Goal: Information Seeking & Learning: Learn about a topic

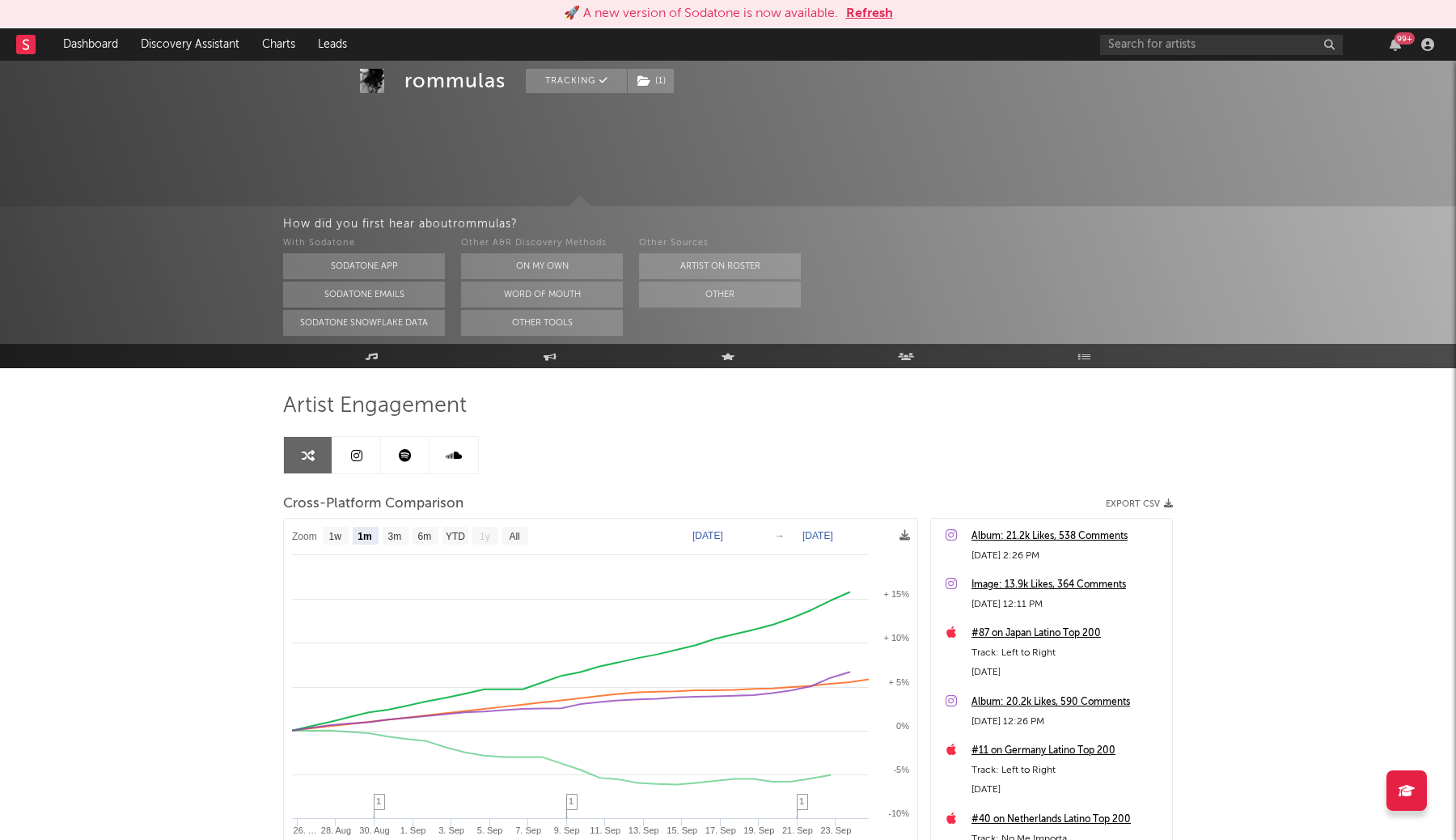
select select "1m"
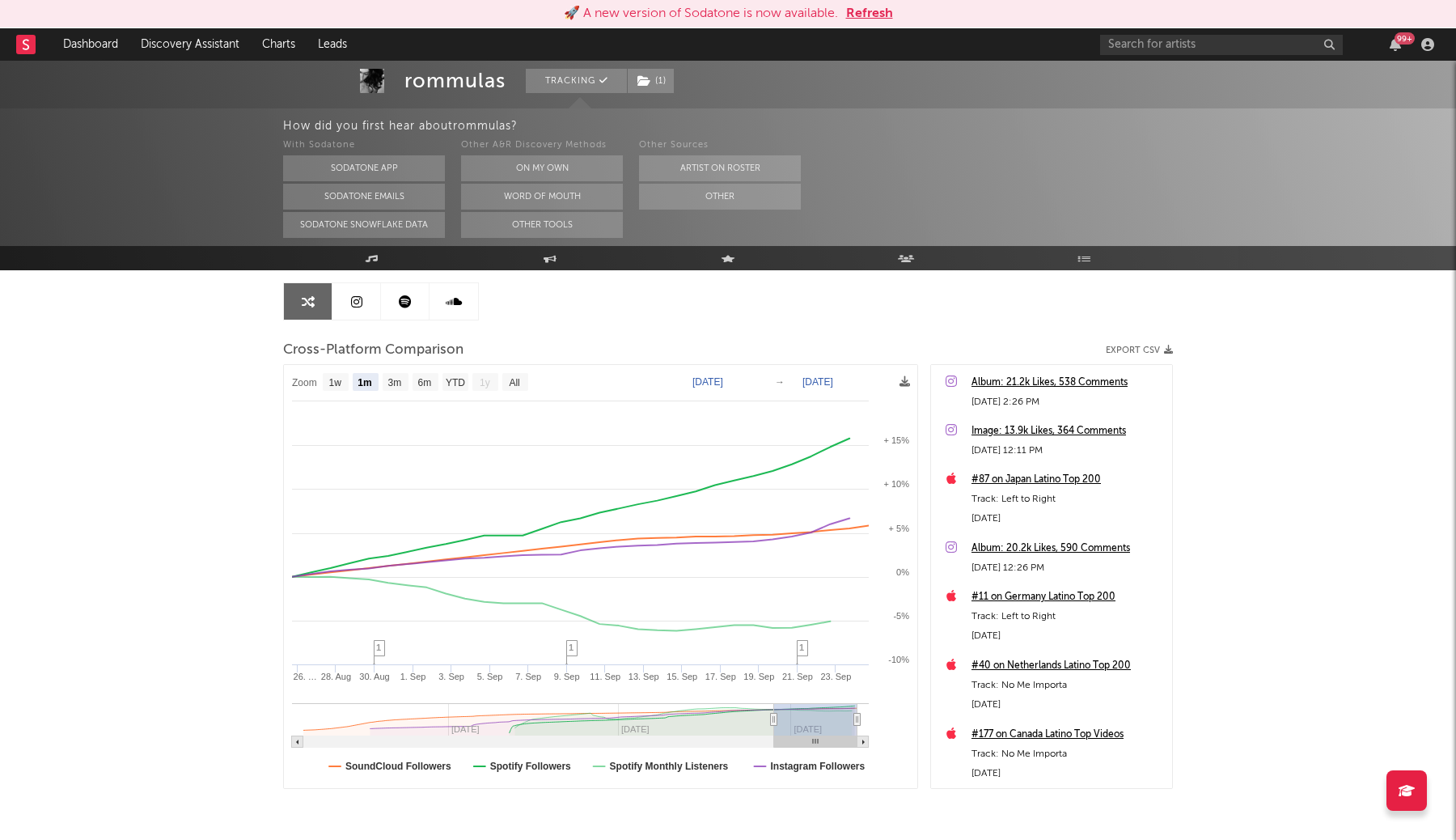
click at [880, 22] on button "Refresh" at bounding box center [869, 13] width 47 height 19
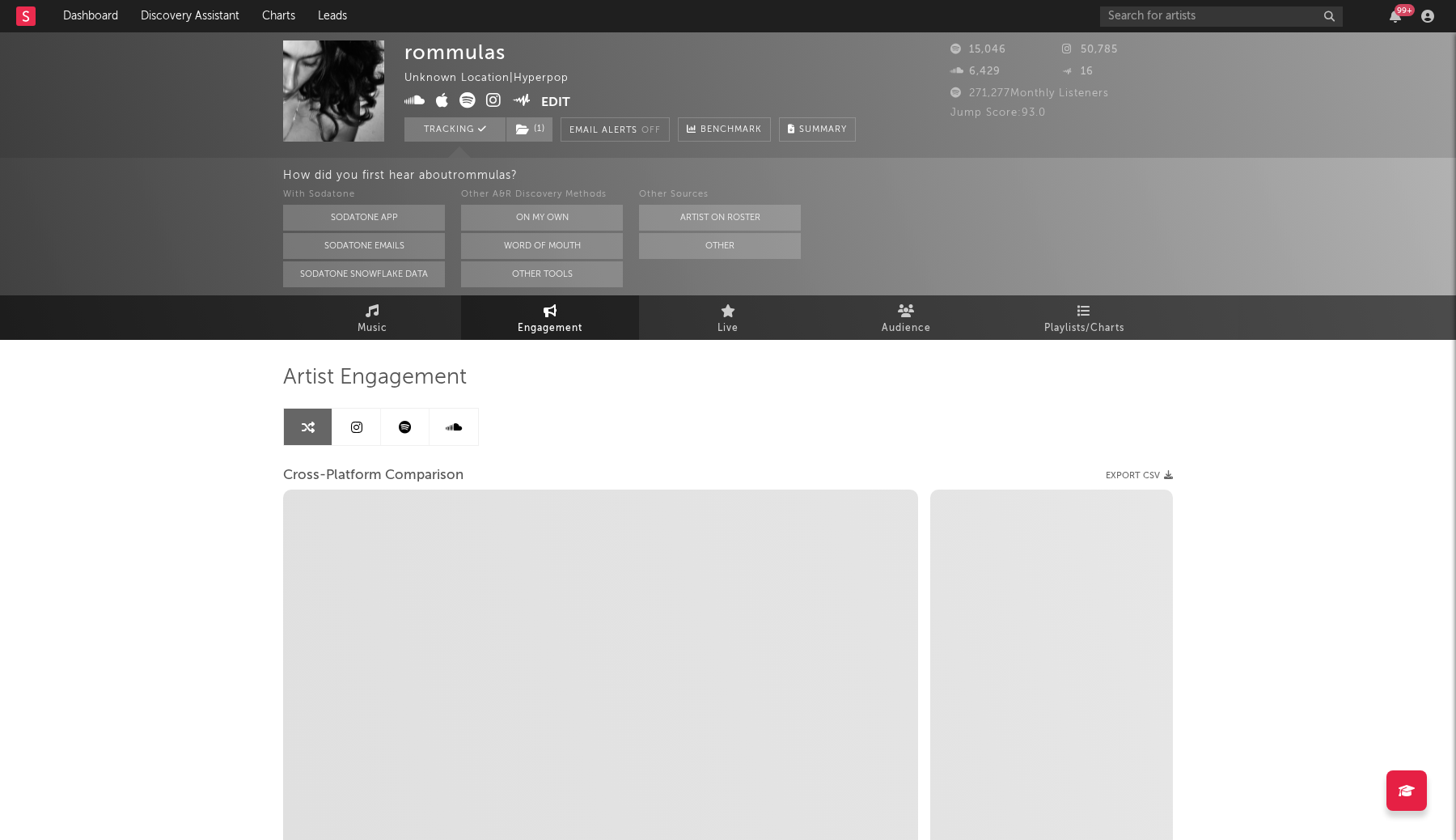
select select "1m"
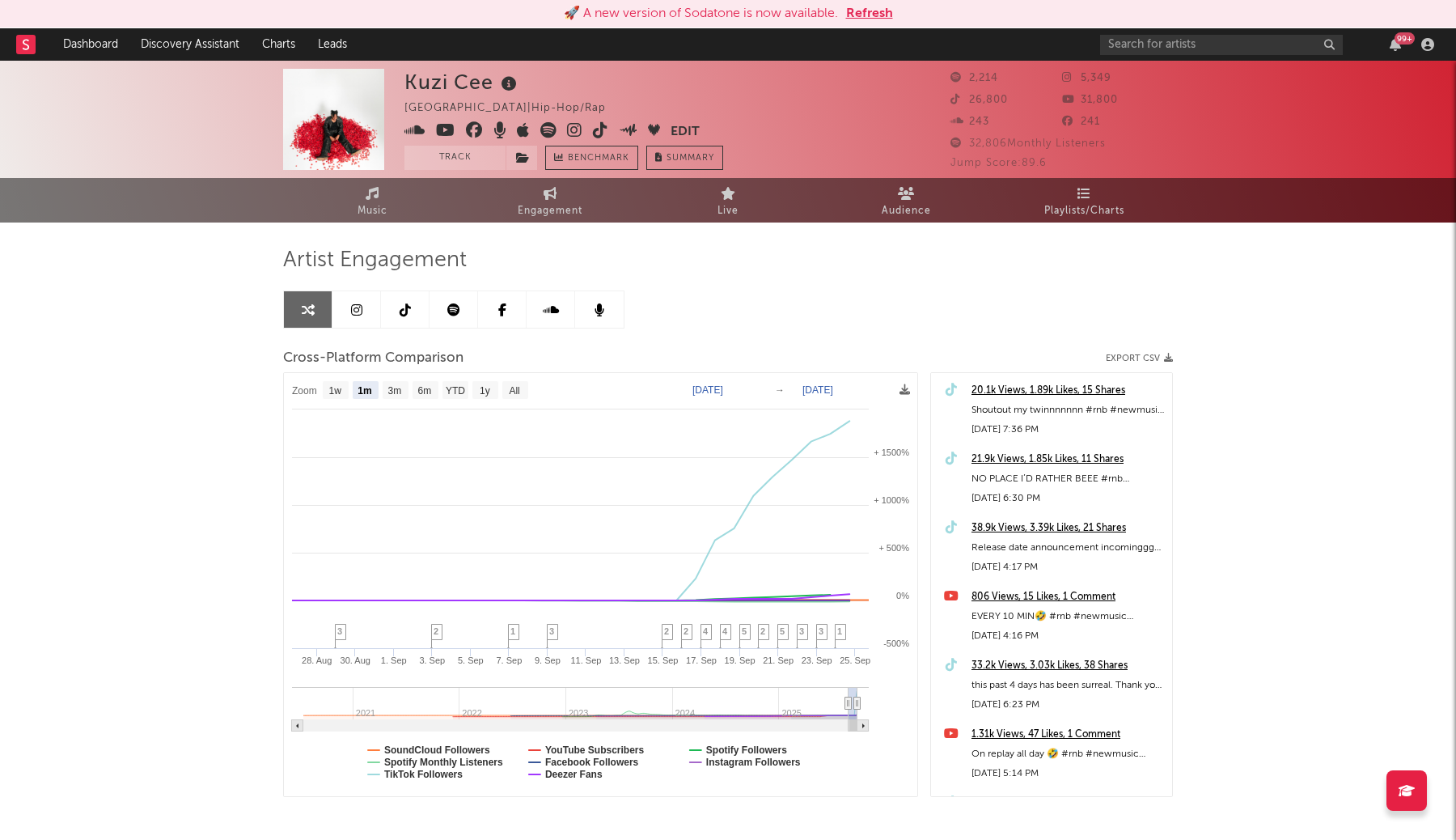
select select "1m"
click at [872, 24] on div "🚀 A new version of Sodatone is now available. Refresh" at bounding box center [728, 14] width 1456 height 28
click at [873, 16] on button "Refresh" at bounding box center [869, 13] width 47 height 19
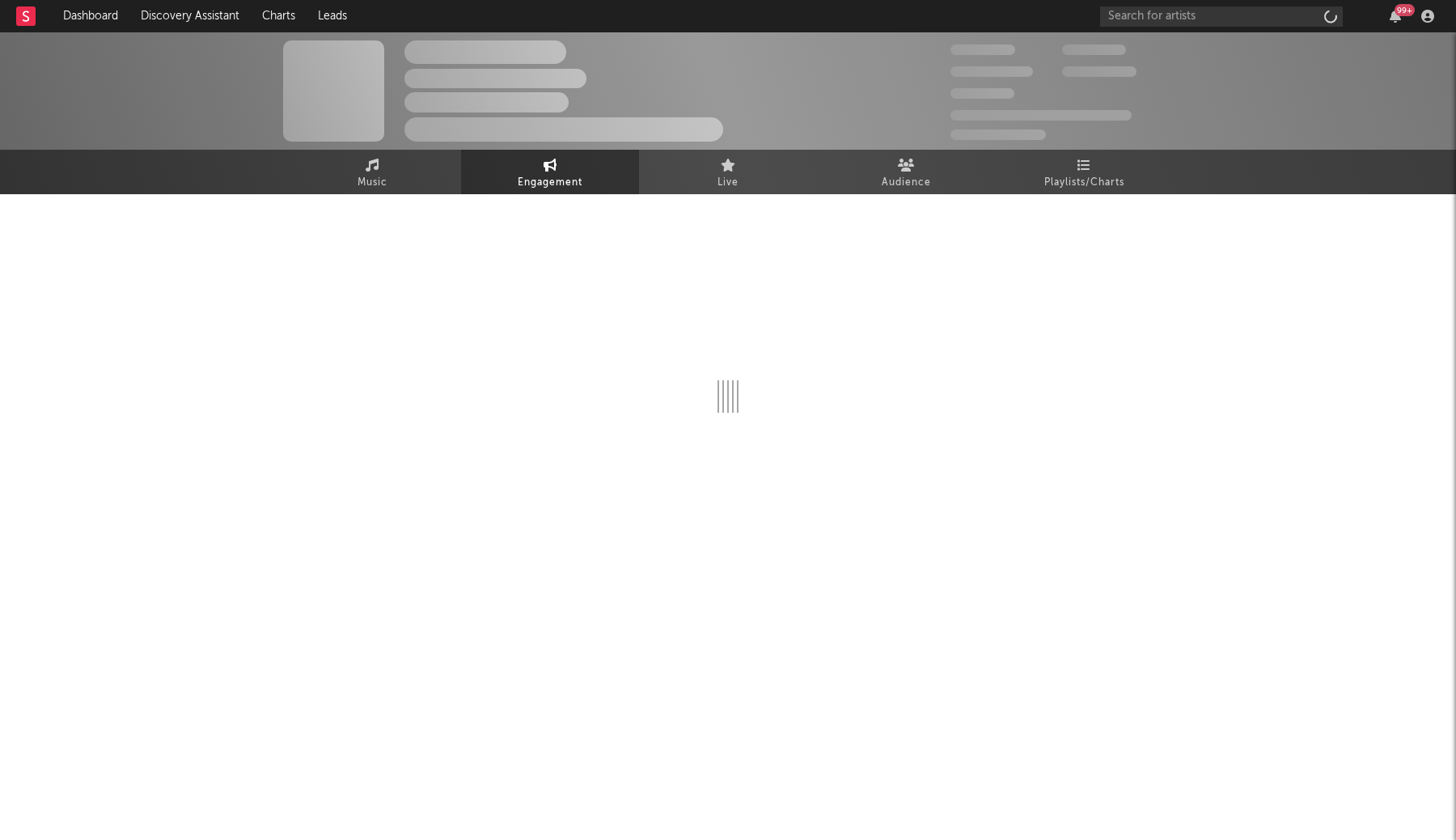
select select "1w"
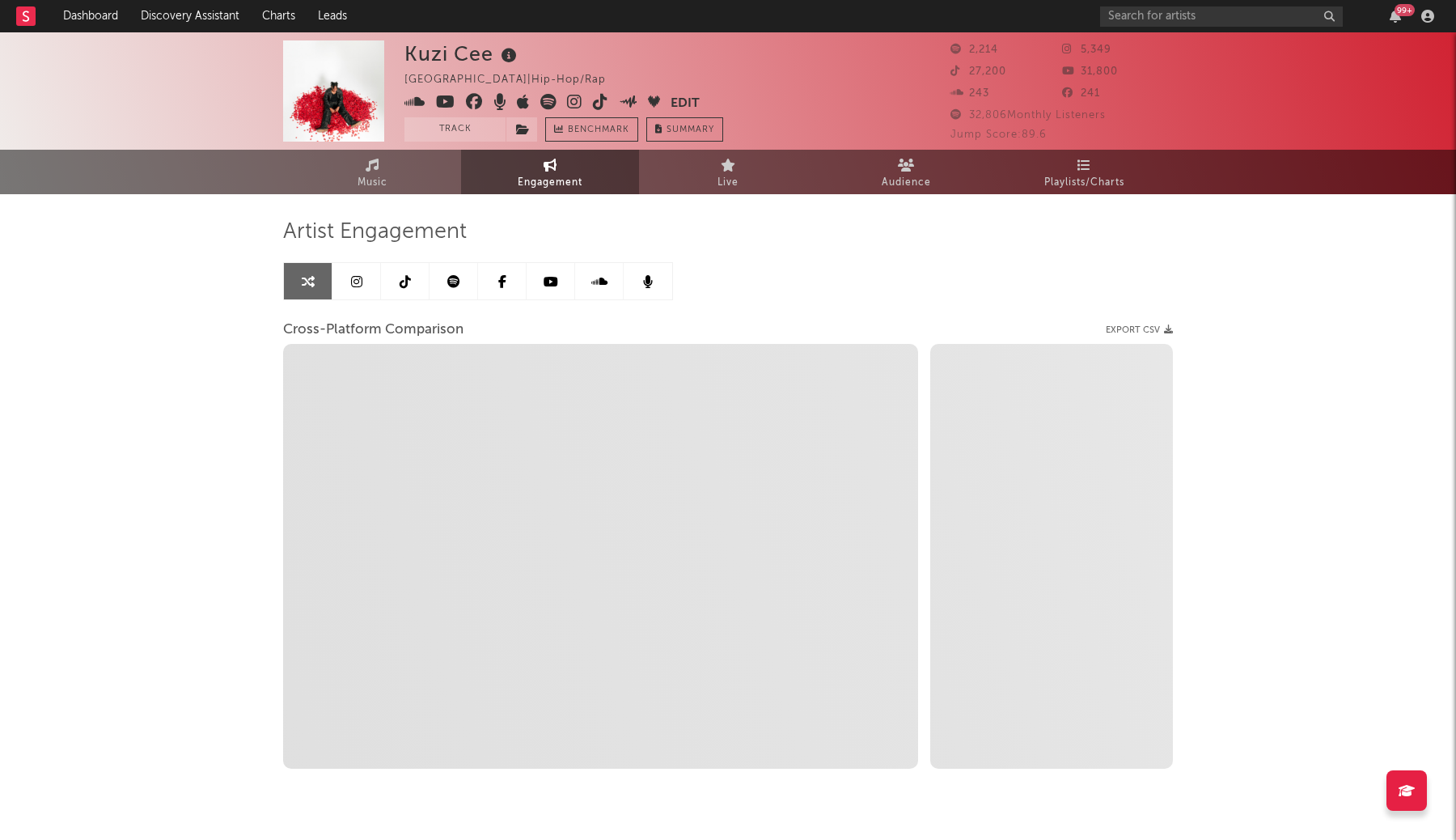
select select "1m"
